Goal: Transaction & Acquisition: Purchase product/service

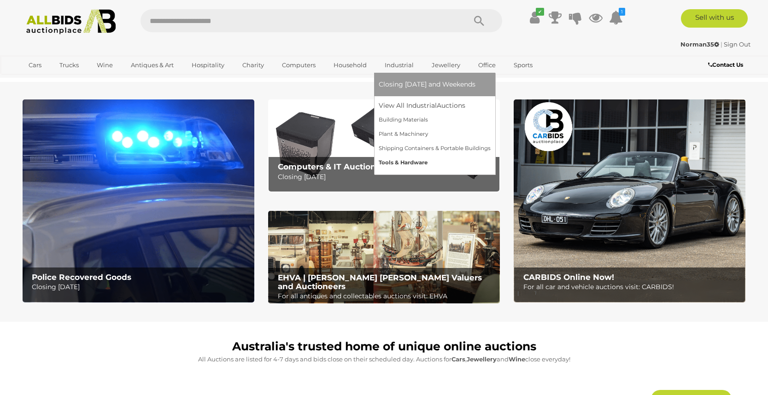
click at [400, 163] on link "Tools & Hardware" at bounding box center [435, 163] width 112 height 14
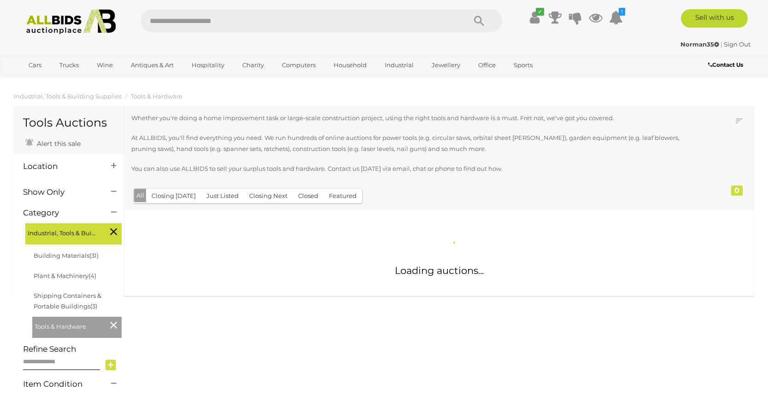
scroll to position [1, 0]
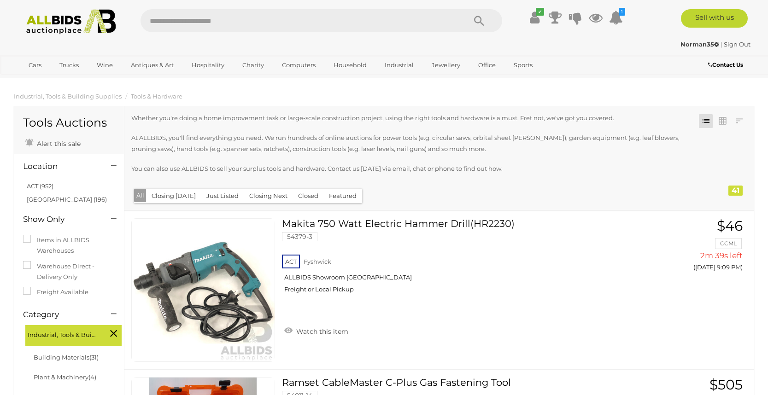
click at [295, 193] on button "Closed" at bounding box center [308, 196] width 31 height 14
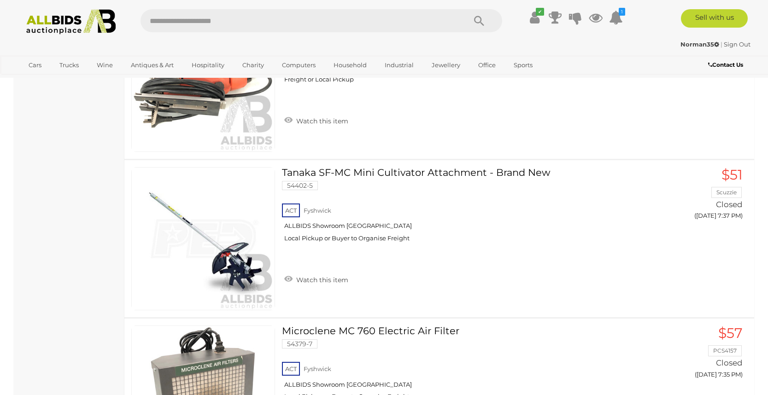
scroll to position [3033, 0]
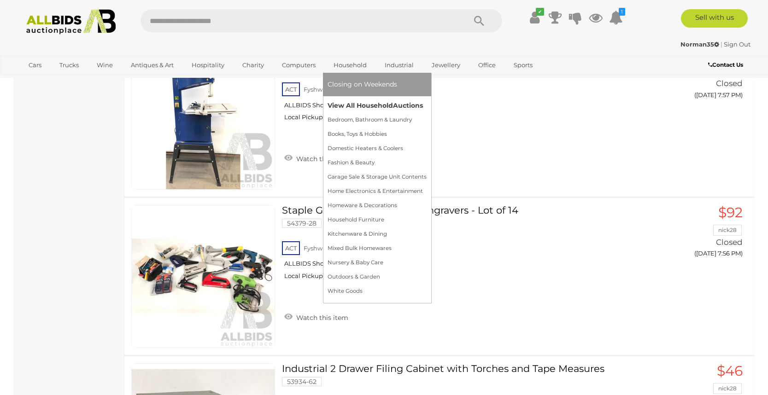
click at [346, 108] on link "View All Household Auctions" at bounding box center [377, 106] width 99 height 14
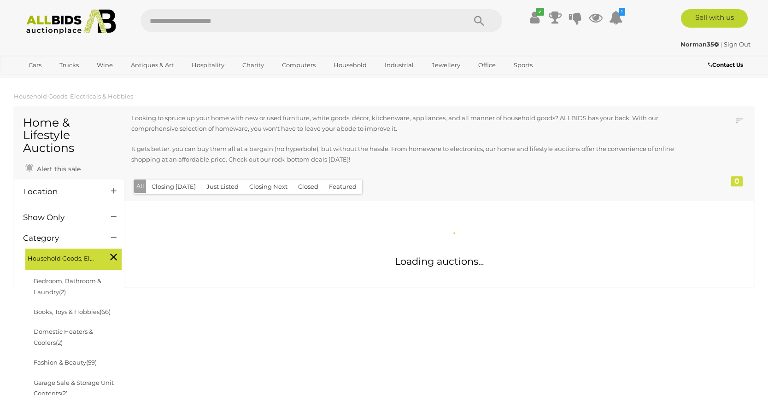
scroll to position [3, 0]
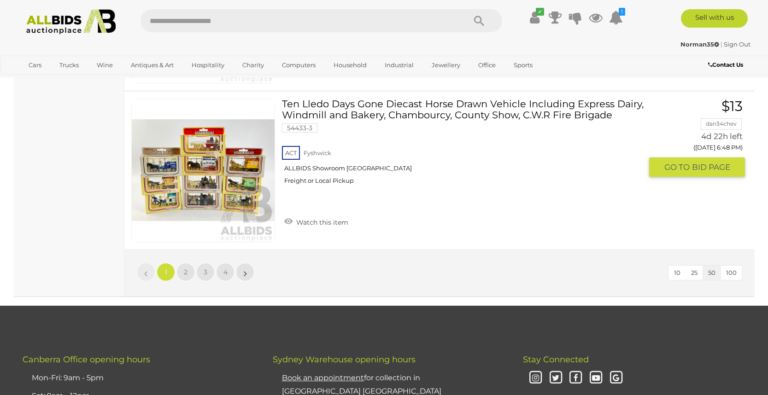
scroll to position [7949, 0]
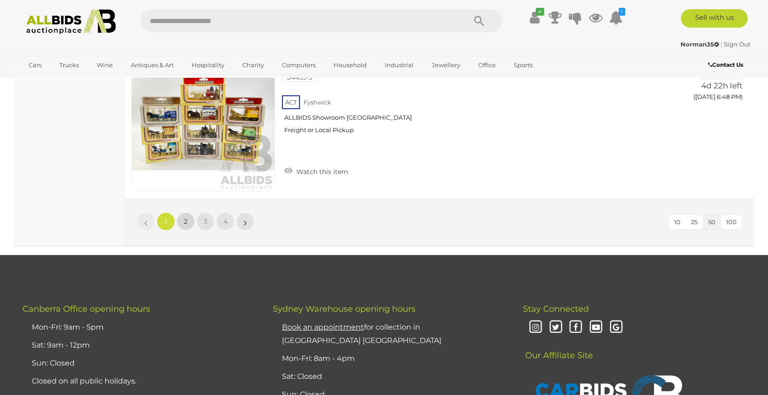
click at [187, 218] on span "2" at bounding box center [186, 222] width 4 height 8
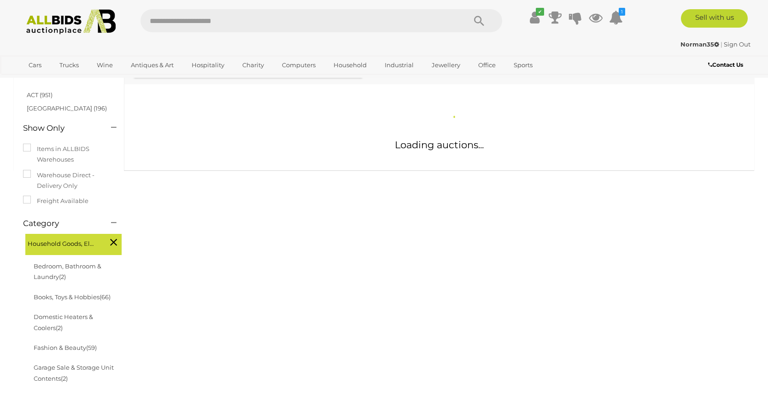
scroll to position [120, 0]
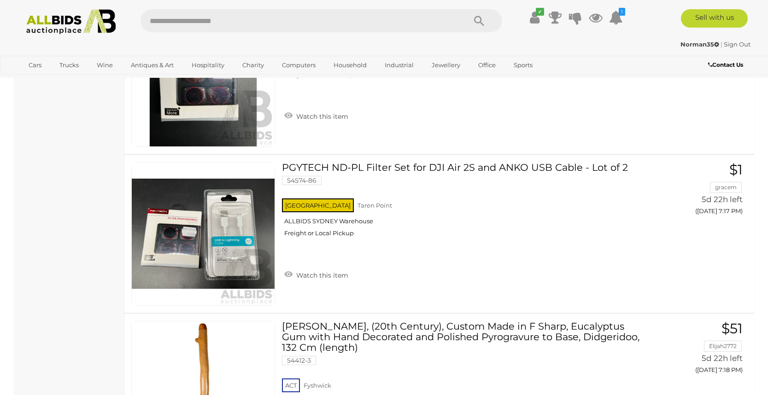
scroll to position [7065, 0]
